Goal: Task Accomplishment & Management: Manage account settings

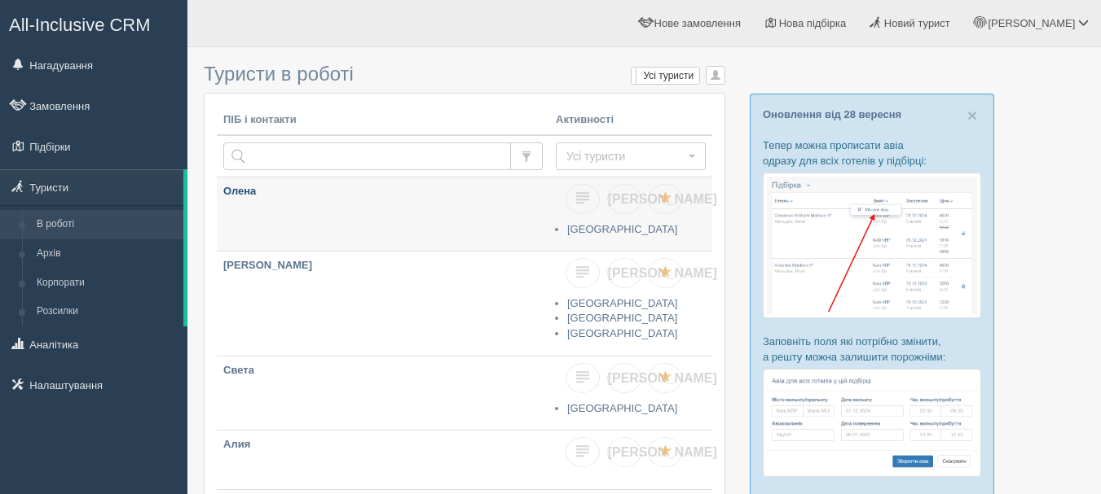
click at [367, 190] on p "Олена" at bounding box center [382, 191] width 319 height 15
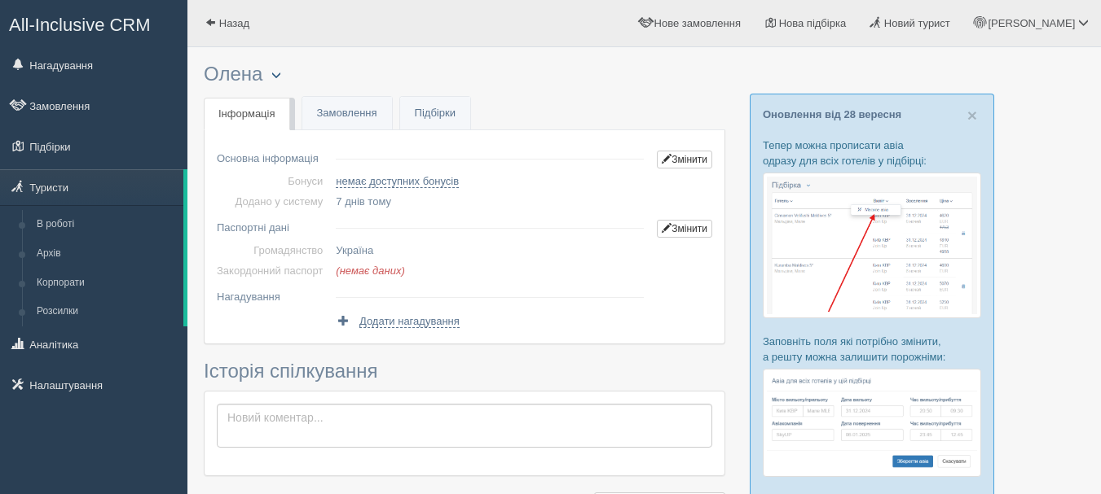
click at [281, 78] on span "button" at bounding box center [276, 75] width 10 height 10
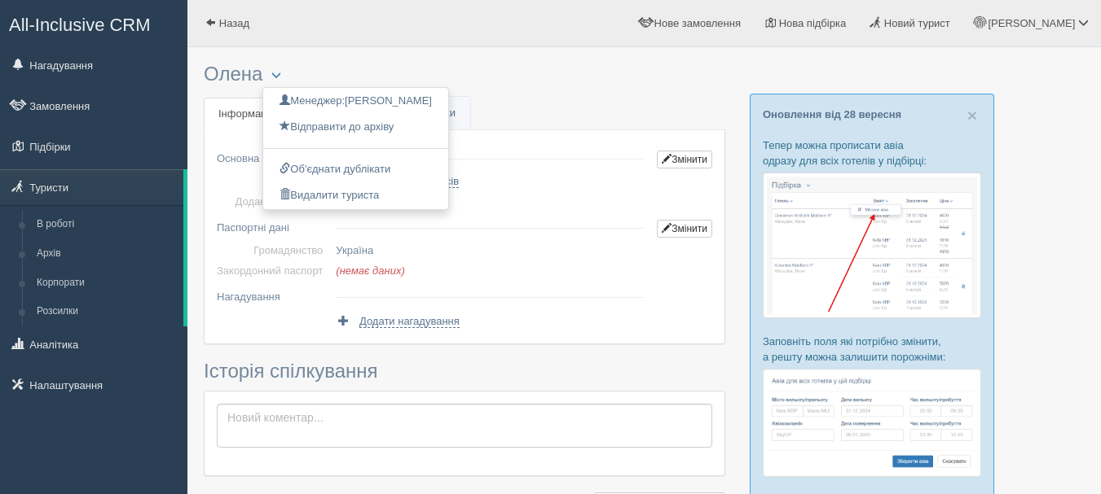
click at [531, 85] on h3 "Олена Менеджер: Anna Тихонюк Відправити до архіву Взяти в роботу Об'єднати дубл…" at bounding box center [464, 75] width 521 height 22
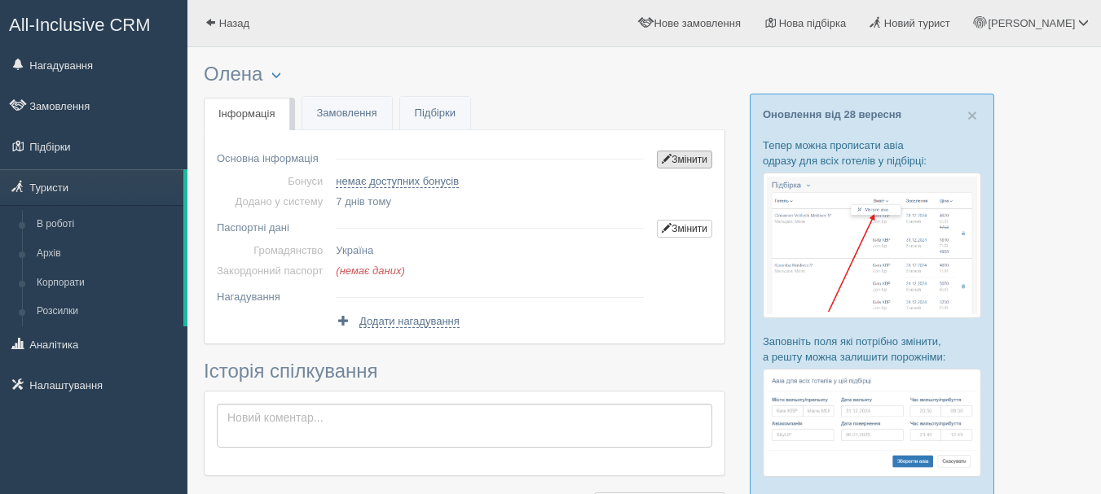
click at [693, 160] on link "Змінити" at bounding box center [684, 160] width 55 height 18
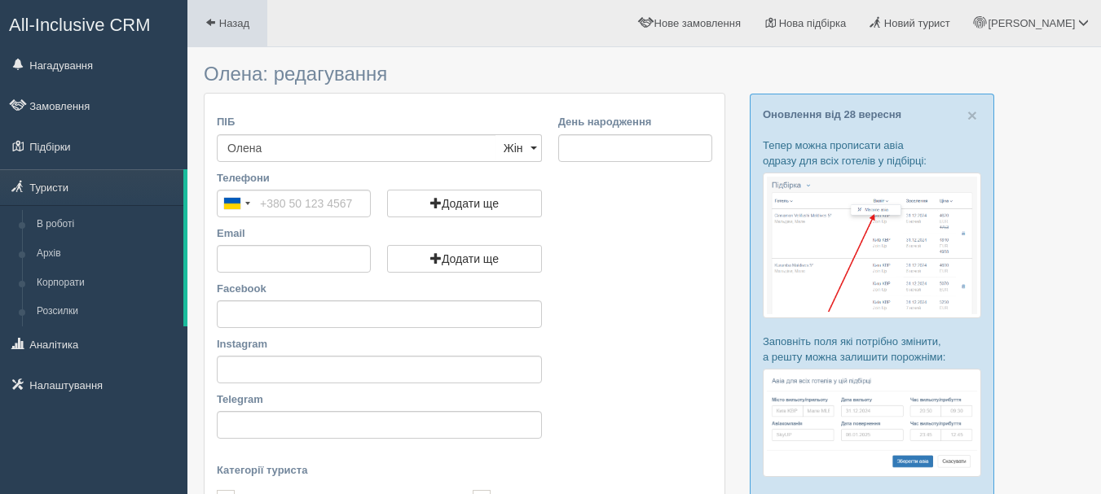
click at [232, 23] on span "Назад" at bounding box center [234, 23] width 30 height 12
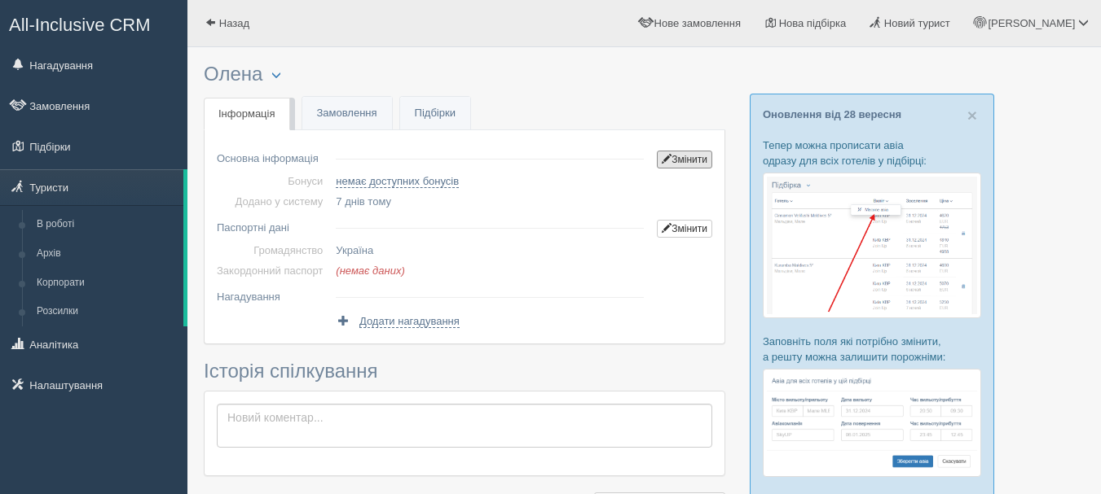
click at [670, 165] on link "Змінити" at bounding box center [684, 160] width 55 height 18
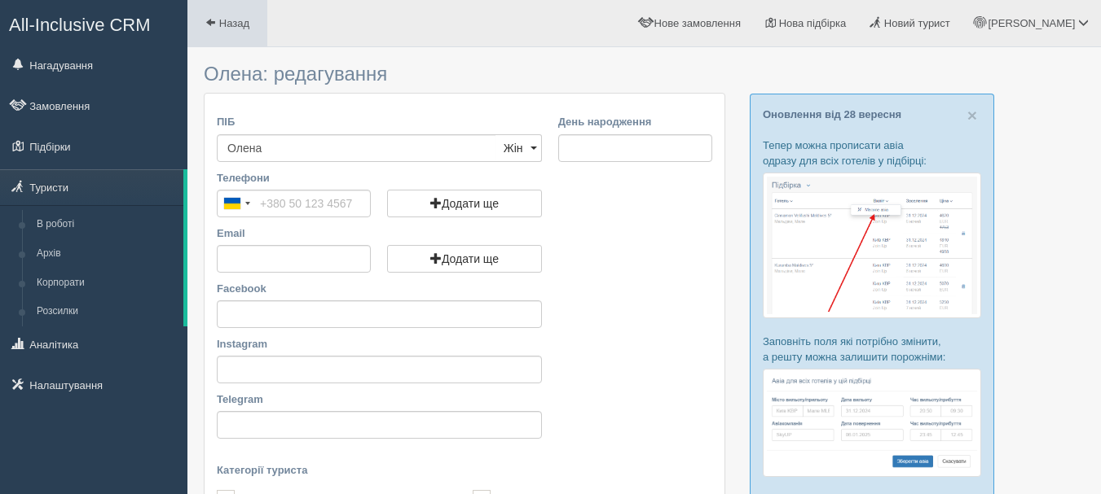
click at [242, 22] on span "Назад" at bounding box center [234, 23] width 30 height 12
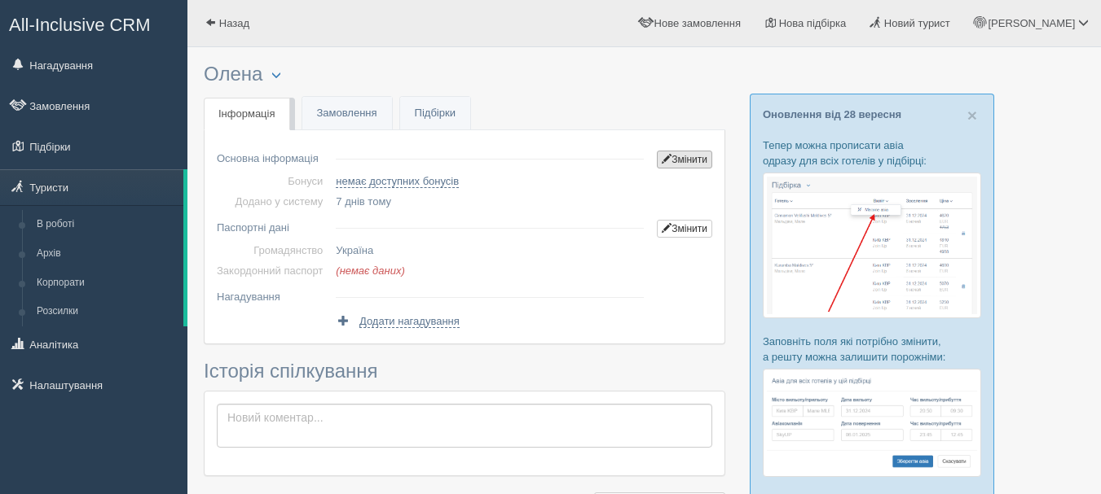
click at [688, 160] on link "Змінити" at bounding box center [684, 160] width 55 height 18
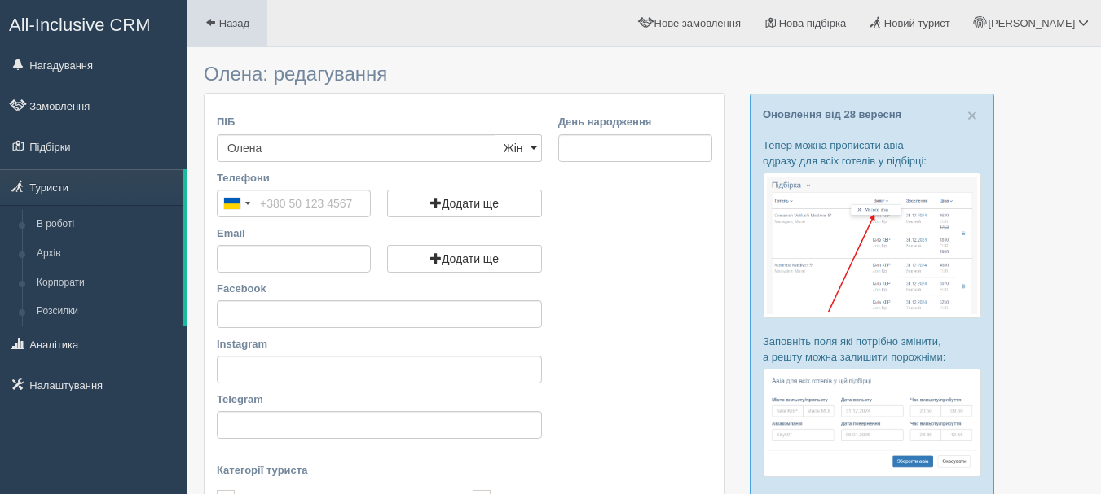
click at [256, 17] on link "Назад" at bounding box center [227, 23] width 80 height 46
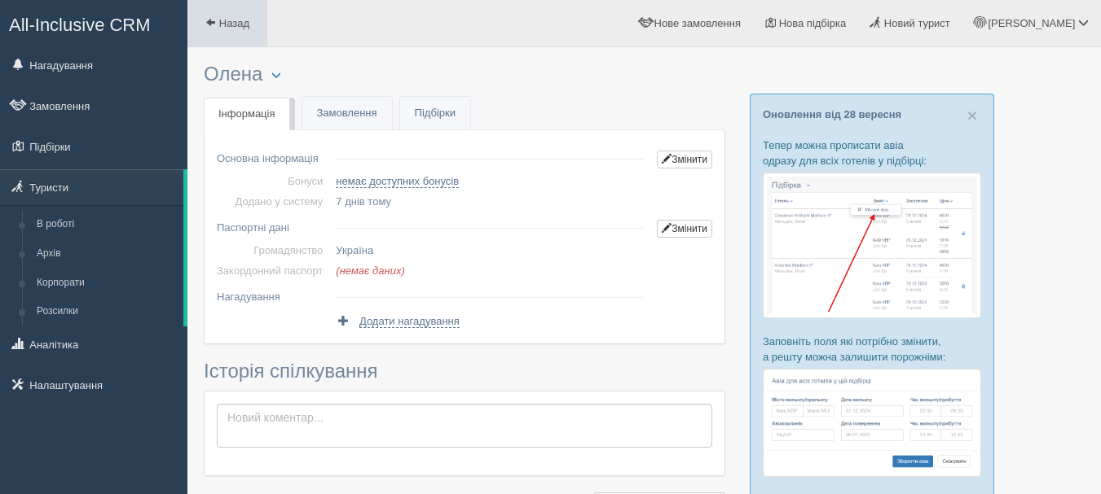
click at [231, 33] on link "Назад" at bounding box center [227, 23] width 80 height 46
